Goal: Task Accomplishment & Management: Manage account settings

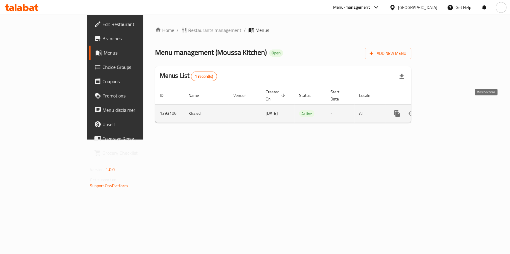
click at [443, 111] on icon "enhanced table" at bounding box center [439, 113] width 5 height 5
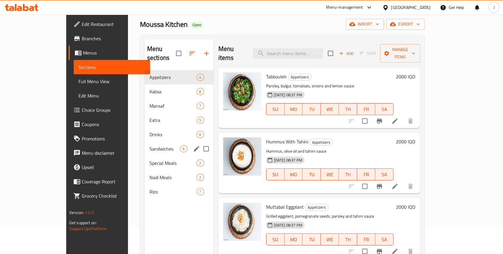
scroll to position [31, 0]
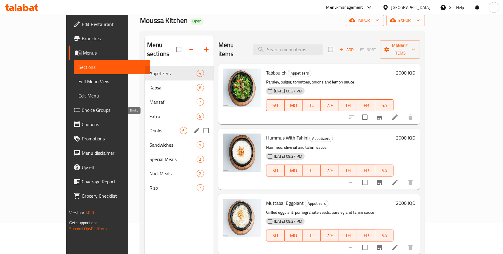
click at [150, 127] on span "Drinks" at bounding box center [165, 130] width 30 height 7
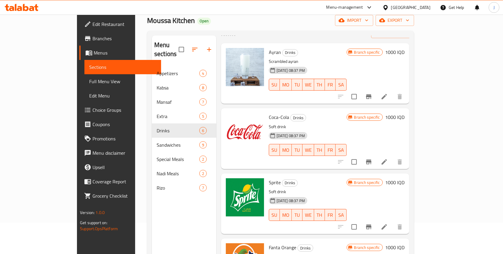
scroll to position [22, 0]
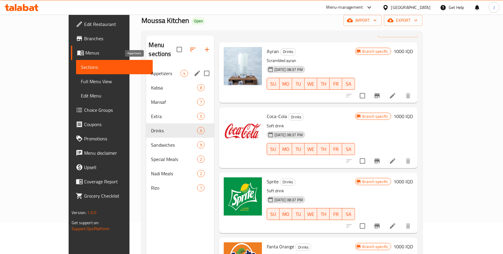
click at [151, 70] on span "Appetizers" at bounding box center [165, 73] width 29 height 7
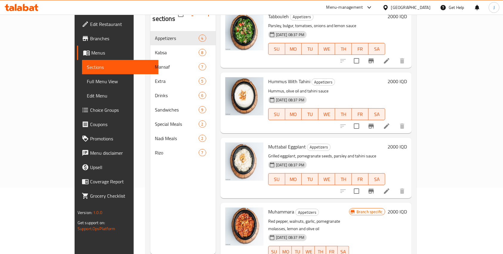
scroll to position [84, 0]
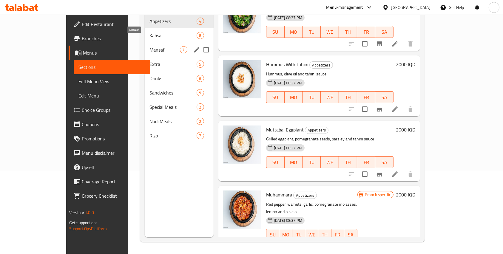
click at [150, 46] on span "Mansaf" at bounding box center [165, 49] width 30 height 7
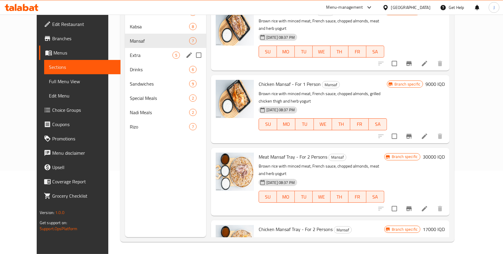
click at [125, 59] on div "Extra 5" at bounding box center [165, 55] width 81 height 14
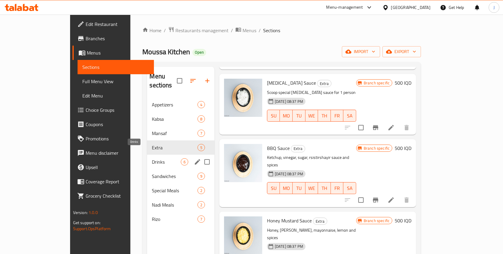
click at [152, 159] on span "Drinks" at bounding box center [166, 162] width 29 height 7
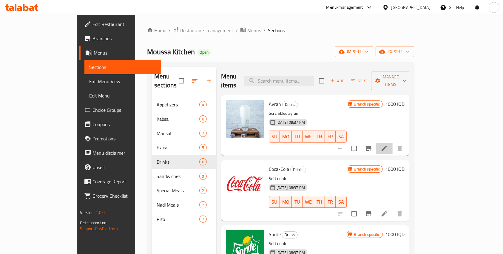
click at [393, 144] on li at bounding box center [384, 148] width 17 height 11
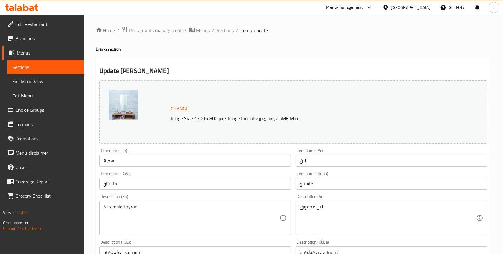
scroll to position [43, 0]
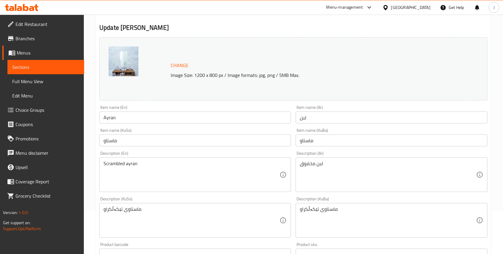
click at [302, 120] on input "لبن" at bounding box center [392, 118] width 192 height 12
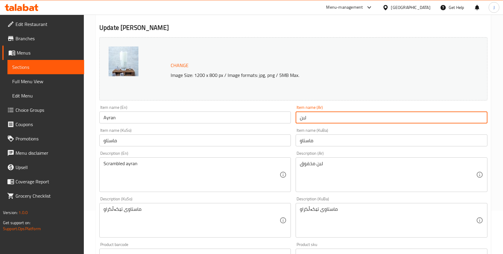
click at [302, 120] on input "لبن" at bounding box center [392, 118] width 192 height 12
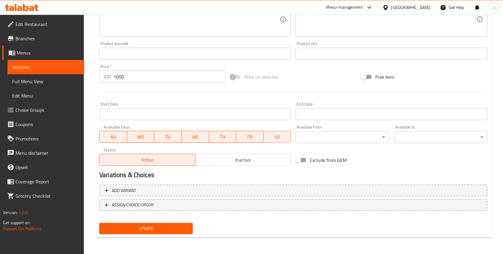
type input "لبن عيران"
click at [153, 231] on span "Update" at bounding box center [146, 228] width 84 height 7
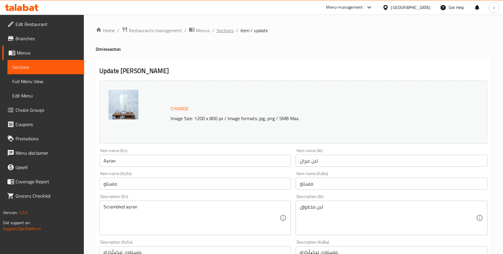
click at [222, 32] on span "Sections" at bounding box center [225, 30] width 17 height 7
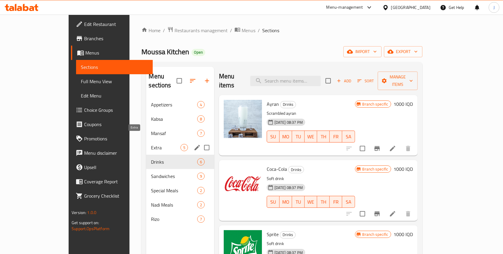
click at [151, 144] on span "Extra" at bounding box center [165, 147] width 29 height 7
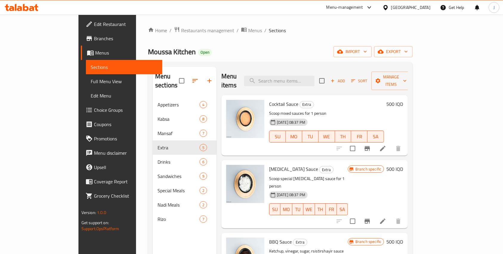
scroll to position [86, 0]
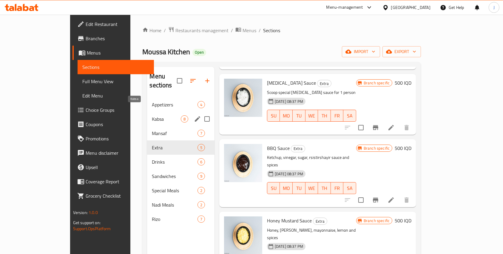
click at [152, 116] on span "Kabsa" at bounding box center [166, 119] width 29 height 7
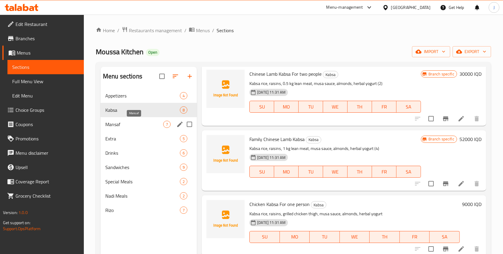
click at [123, 124] on span "Mansaf" at bounding box center [134, 124] width 58 height 7
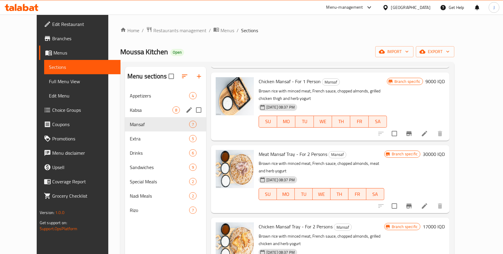
click at [125, 105] on div "Kabsa 8" at bounding box center [165, 110] width 81 height 14
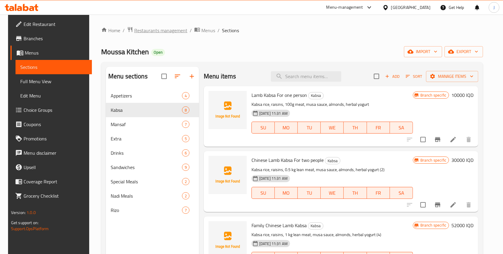
click at [165, 33] on span "Restaurants management" at bounding box center [160, 30] width 53 height 7
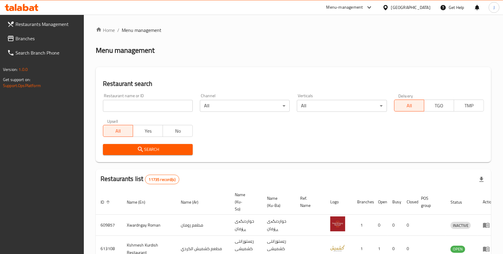
click at [153, 106] on input "search" at bounding box center [148, 106] width 90 height 12
click at [19, 36] on span "Branches" at bounding box center [48, 38] width 64 height 7
